Goal: Task Accomplishment & Management: Complete application form

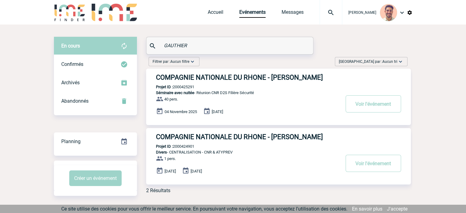
click at [225, 80] on h3 "COMPAGNIE NATIONALE DU RHONE - Amélie GAUTHIER" at bounding box center [248, 78] width 184 height 8
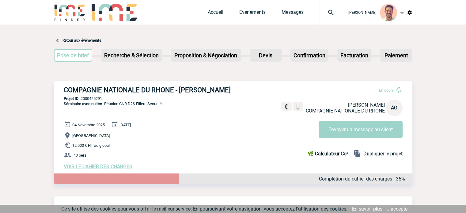
drag, startPoint x: 236, startPoint y: 92, endPoint x: 71, endPoint y: 77, distance: 166.4
drag, startPoint x: 108, startPoint y: 99, endPoint x: 81, endPoint y: 101, distance: 26.5
click at [81, 101] on div "COMPAGNIE NATIONALE DU RHONE - Amélie GAUTHIER En cours Amélie GAUTHIER COMPAGN…" at bounding box center [233, 127] width 358 height 93
copy div
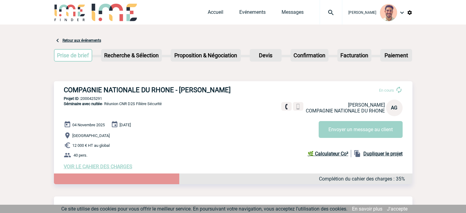
click at [102, 98] on p "Projet ID : 2000425291" at bounding box center [233, 98] width 358 height 5
drag, startPoint x: 82, startPoint y: 99, endPoint x: 111, endPoint y: 100, distance: 28.8
click at [111, 100] on p "Projet ID : 2000425291" at bounding box center [233, 98] width 358 height 5
copy p "2000425291"
click at [263, 14] on link "Evénements" at bounding box center [252, 13] width 26 height 9
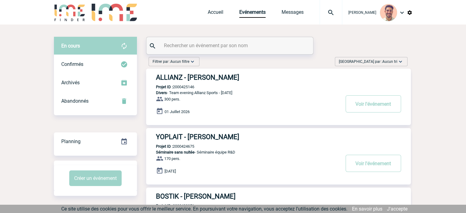
click at [203, 45] on input "text" at bounding box center [230, 45] width 136 height 9
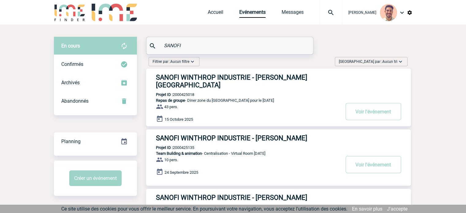
type input "SANOFI"
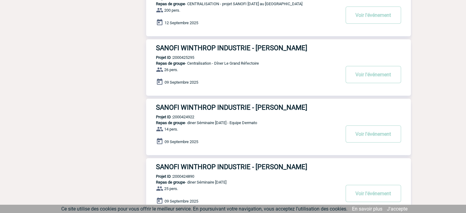
scroll to position [398, 0]
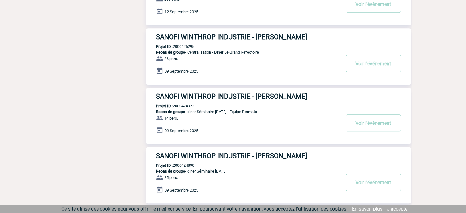
click at [289, 30] on div "SANOFI WINTHROP INDUSTRIE - Laurent BILHAUT Projet ID : 2000425295 Repas de gro…" at bounding box center [278, 56] width 265 height 56
click at [288, 35] on h3 "SANOFI WINTHROP INDUSTRIE - Laurent BILHAUT" at bounding box center [248, 37] width 184 height 8
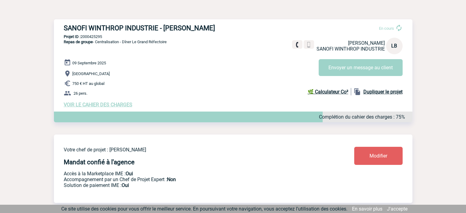
scroll to position [92, 0]
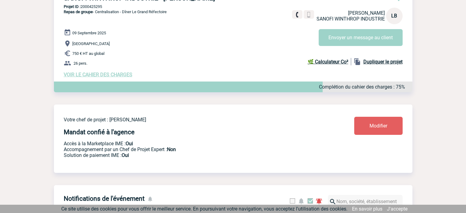
click at [372, 125] on span "Modifier" at bounding box center [378, 126] width 18 height 6
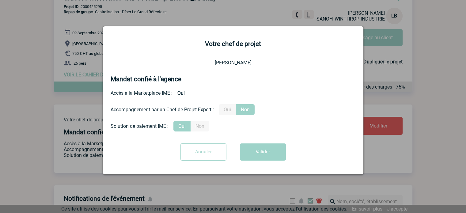
click at [191, 151] on input "Annuler" at bounding box center [203, 151] width 46 height 17
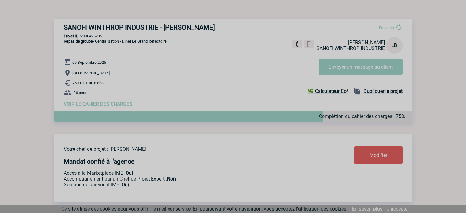
scroll to position [31, 0]
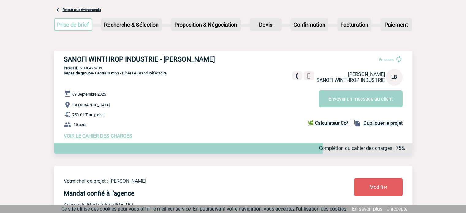
click at [105, 140] on div "SANOFI WINTHROP INDUSTRIE - [PERSON_NAME] En cours [PERSON_NAME] SANOFI WINTHRO…" at bounding box center [233, 97] width 358 height 93
click at [120, 135] on span "VOIR LE CAHIER DES CHARGES" at bounding box center [98, 136] width 69 height 6
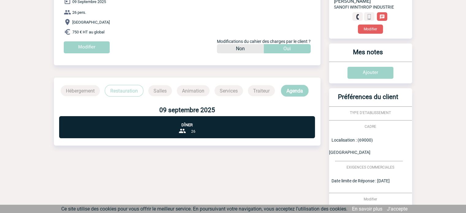
scroll to position [61, 0]
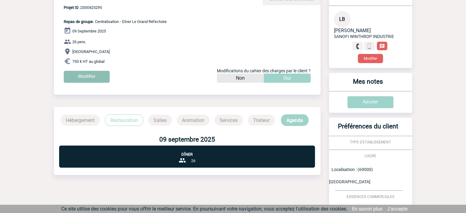
click at [102, 71] on input "Modifier" at bounding box center [87, 77] width 46 height 12
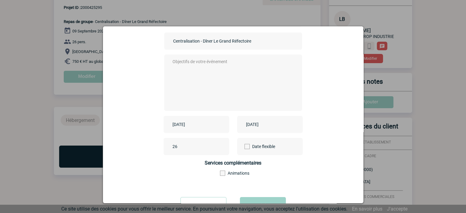
scroll to position [76, 0]
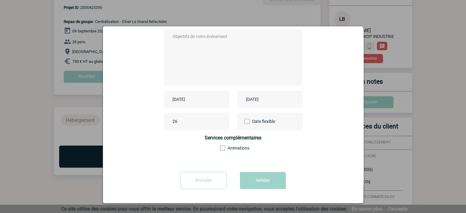
click at [207, 181] on input "Annuler" at bounding box center [203, 180] width 46 height 17
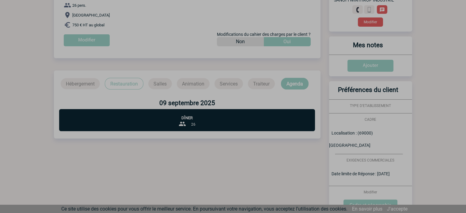
scroll to position [151, 0]
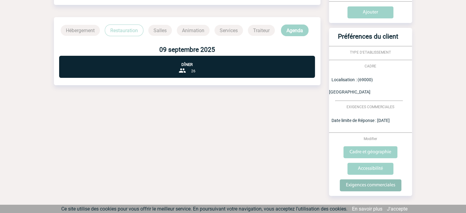
click at [372, 179] on input "Exigences commerciales" at bounding box center [371, 185] width 62 height 12
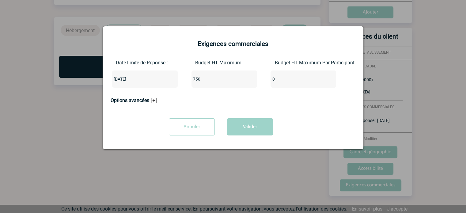
click at [217, 81] on input "750" at bounding box center [220, 79] width 58 height 8
type input "7"
type input "1"
click at [215, 79] on input "Budget HT Maximum" at bounding box center [220, 79] width 58 height 8
type input "1591"
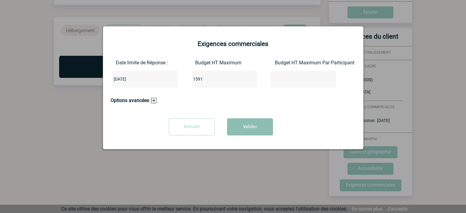
click at [245, 133] on button "Valider" at bounding box center [250, 126] width 46 height 17
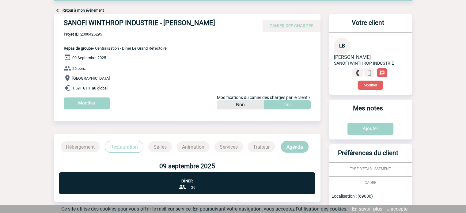
scroll to position [0, 0]
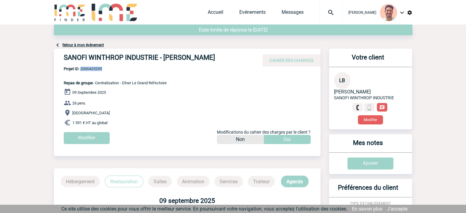
drag, startPoint x: 107, startPoint y: 70, endPoint x: 82, endPoint y: 70, distance: 24.5
click at [82, 70] on span "Projet ID : 2000425295" at bounding box center [115, 68] width 103 height 5
copy span "2000425295"
drag, startPoint x: 217, startPoint y: 58, endPoint x: 164, endPoint y: 55, distance: 52.8
click at [164, 55] on h4 "SANOFI WINTHROP INDUSTRIE - [PERSON_NAME]" at bounding box center [156, 59] width 184 height 10
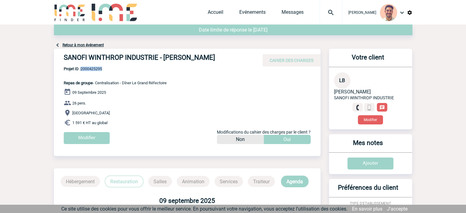
copy h4 "[PERSON_NAME]"
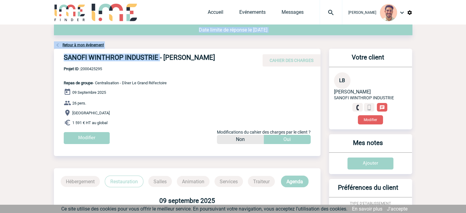
drag, startPoint x: 159, startPoint y: 57, endPoint x: 48, endPoint y: 60, distance: 111.2
click at [48, 60] on body "[PERSON_NAME] Accueil Evénements" at bounding box center [233, 188] width 466 height 376
click at [120, 53] on div "SANOFI WINTHROP INDUSTRIE - [PERSON_NAME] CAHIER DES CHARGES" at bounding box center [187, 58] width 266 height 18
click at [151, 56] on h4 "SANOFI WINTHROP INDUSTRIE - [PERSON_NAME]" at bounding box center [156, 59] width 184 height 10
click at [113, 64] on h4 "SANOFI WINTHROP INDUSTRIE - [PERSON_NAME]" at bounding box center [156, 59] width 184 height 10
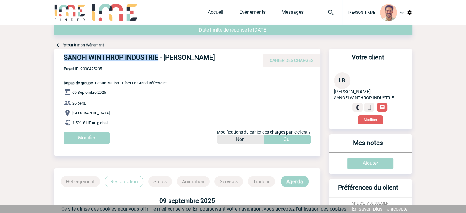
drag, startPoint x: 64, startPoint y: 58, endPoint x: 157, endPoint y: 61, distance: 92.5
click at [157, 61] on h4 "SANOFI WINTHROP INDUSTRIE - [PERSON_NAME]" at bounding box center [156, 59] width 184 height 10
copy h4 "SANOFI WINTHROP INDUSTRIE"
drag, startPoint x: 216, startPoint y: 58, endPoint x: 164, endPoint y: 55, distance: 52.2
click at [164, 55] on h4 "SANOFI WINTHROP INDUSTRIE - [PERSON_NAME]" at bounding box center [156, 59] width 184 height 10
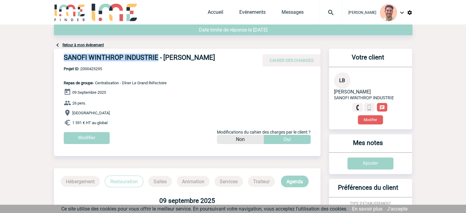
copy h4 "[PERSON_NAME]"
